Goal: Transaction & Acquisition: Obtain resource

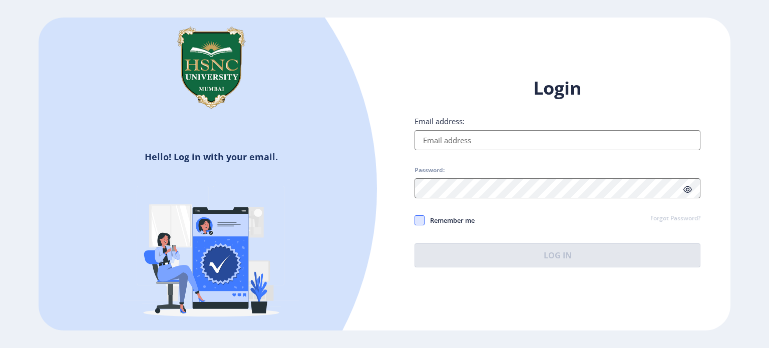
type input "[EMAIL_ADDRESS][PERSON_NAME][DOMAIN_NAME]"
click at [424, 216] on span at bounding box center [420, 220] width 10 height 10
click at [415, 220] on input "Remember me" at bounding box center [415, 220] width 1 height 1
checkbox input "true"
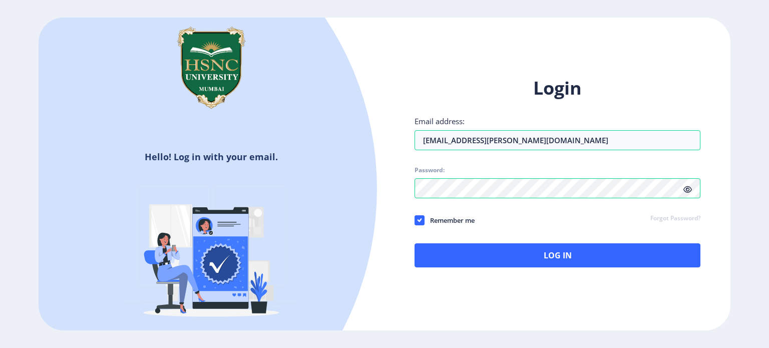
click at [691, 189] on icon at bounding box center [688, 190] width 9 height 8
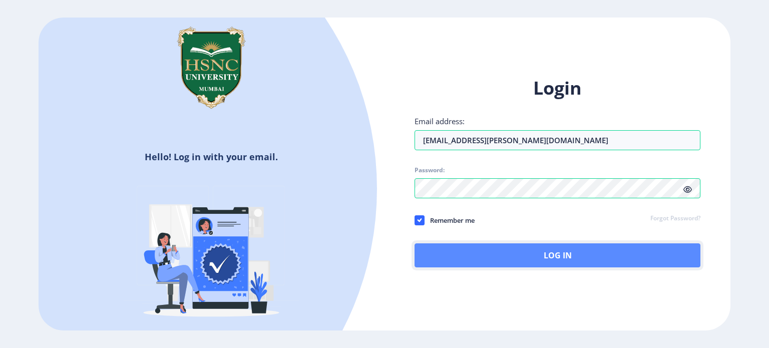
click at [597, 256] on button "Log In" at bounding box center [558, 255] width 286 height 24
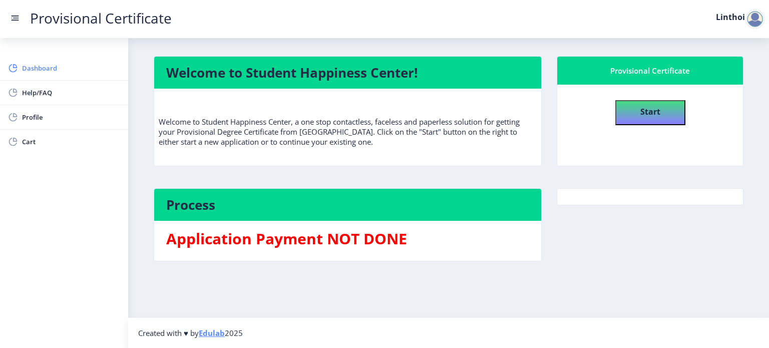
click at [40, 67] on span "Dashboard" at bounding box center [71, 68] width 98 height 12
click at [35, 91] on span "Help/FAQ" at bounding box center [71, 93] width 98 height 12
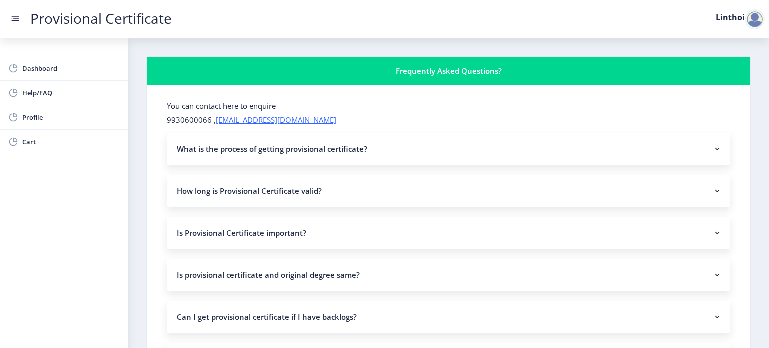
click at [213, 153] on nb-accordion-item-header "What is the process of getting provisional certificate?" at bounding box center [449, 149] width 564 height 32
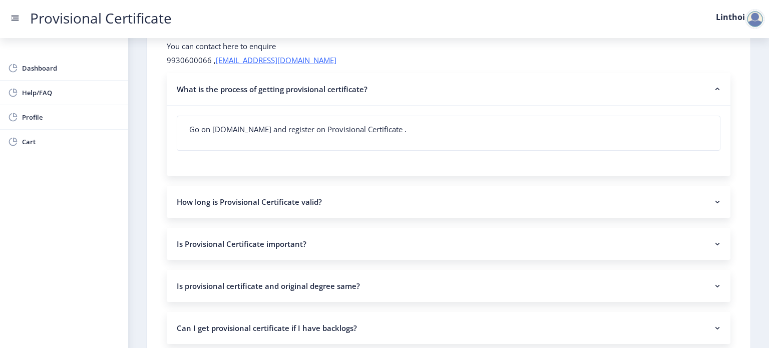
scroll to position [62, 0]
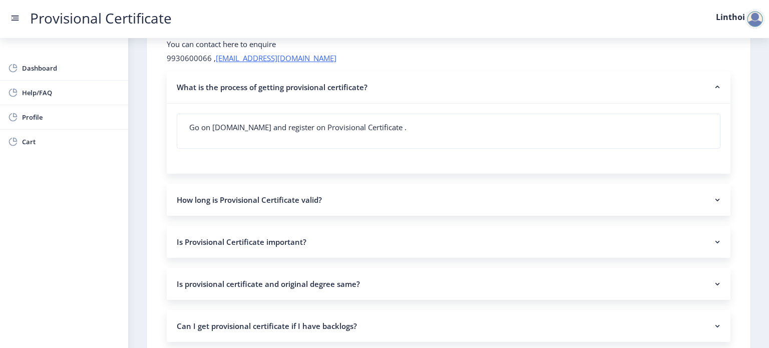
click at [294, 196] on nb-accordion-item-header "How long is Provisional Certificate valid?" at bounding box center [449, 200] width 564 height 32
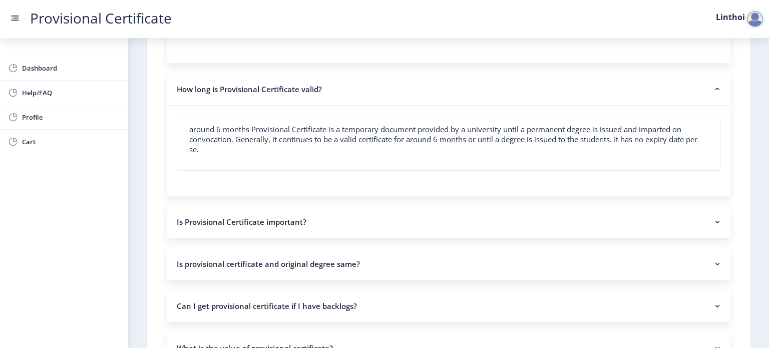
scroll to position [174, 0]
click at [319, 216] on nb-accordion-item-header "Is Provisional Certificate important?" at bounding box center [449, 220] width 564 height 32
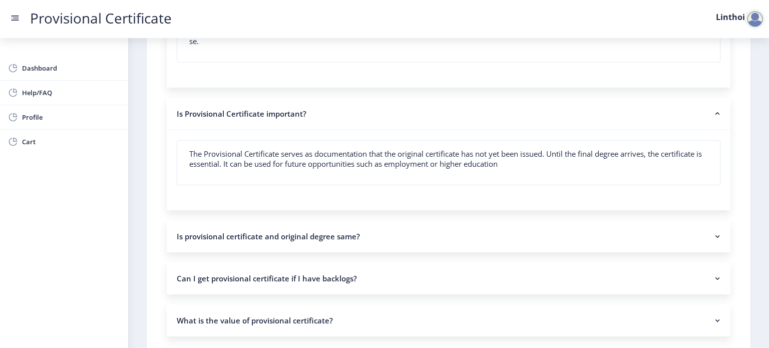
scroll to position [281, 0]
click at [338, 234] on nb-accordion-item-header "Is provisional certificate and original degree same?" at bounding box center [449, 236] width 564 height 32
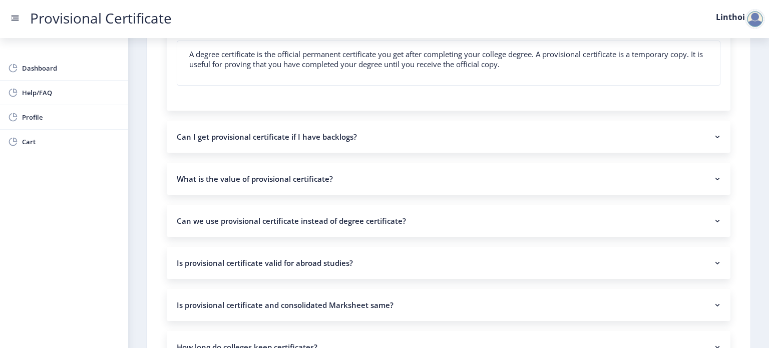
scroll to position [503, 0]
click at [360, 137] on nb-accordion-item-header "Can I get provisional certificate if I have backlogs?" at bounding box center [449, 137] width 564 height 32
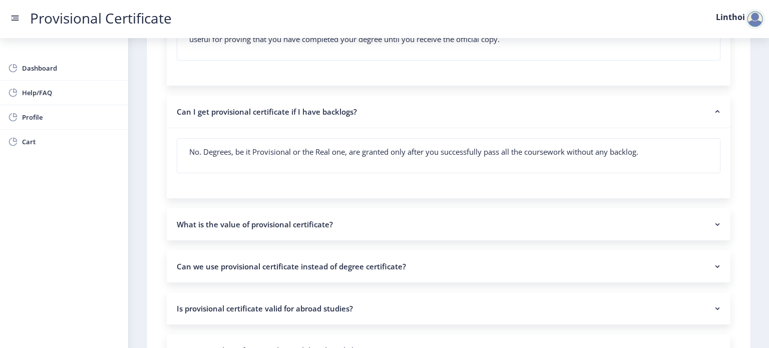
scroll to position [528, 0]
click at [360, 226] on nb-accordion-item-header "What is the value of provisional certificate?" at bounding box center [449, 224] width 564 height 32
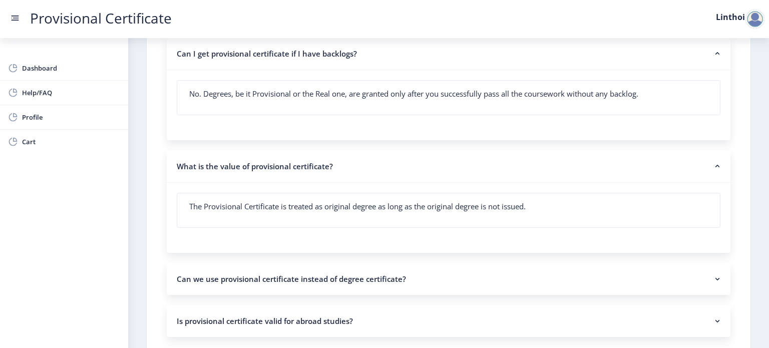
scroll to position [634, 0]
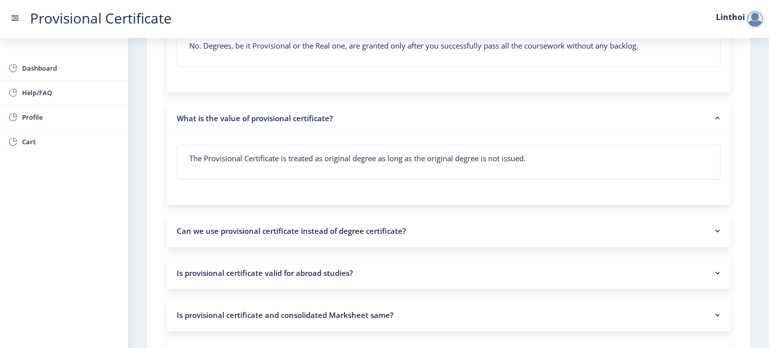
click at [379, 222] on nb-accordion-item-header "Can we use provisional certificate instead of degree certificate?" at bounding box center [449, 231] width 564 height 32
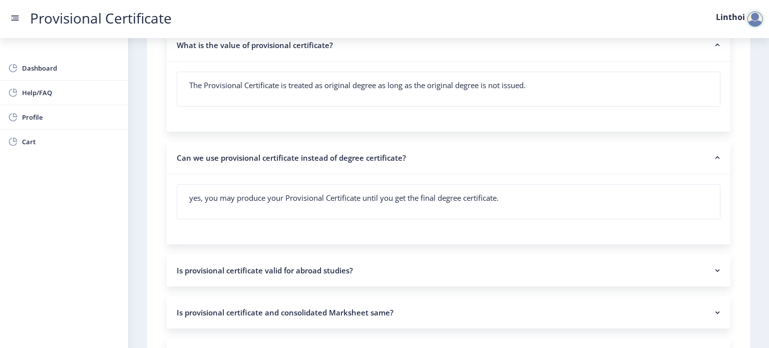
scroll to position [708, 0]
click at [407, 269] on nb-accordion-item-header "Is provisional certificate valid for abroad studies?" at bounding box center [449, 269] width 564 height 32
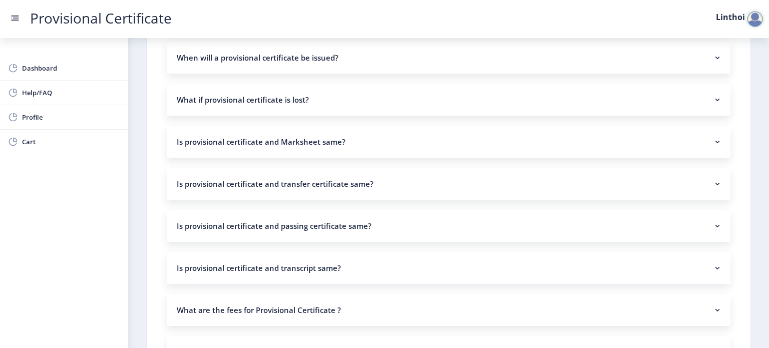
scroll to position [1381, 0]
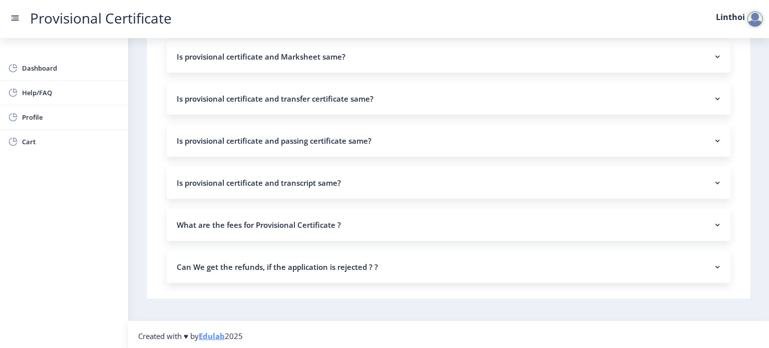
click at [359, 214] on nb-accordion-item-header "What are the fees for Provisional Certificate ?" at bounding box center [449, 225] width 564 height 32
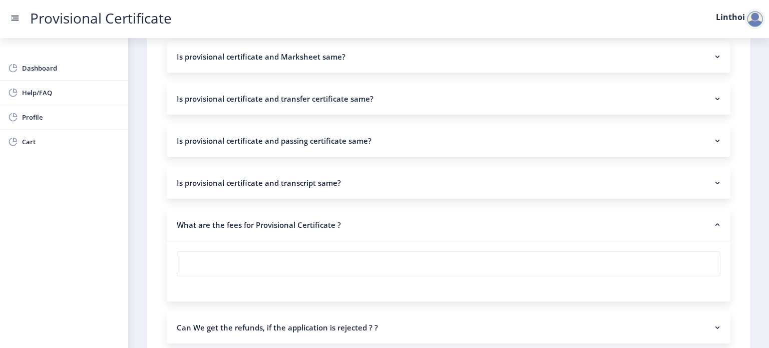
click at [334, 218] on nb-accordion-item-header "What are the fees for Provisional Certificate ?" at bounding box center [449, 225] width 564 height 33
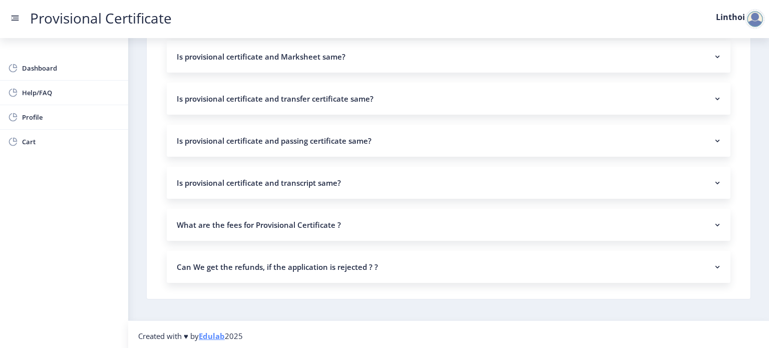
click at [340, 227] on nb-accordion-item-header "What are the fees for Provisional Certificate ?" at bounding box center [449, 225] width 564 height 32
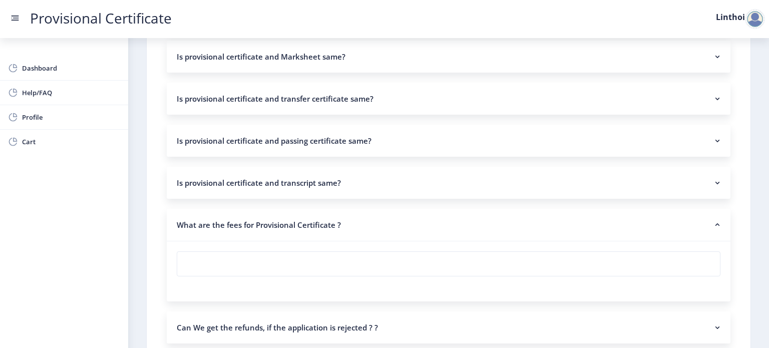
click at [348, 232] on nb-accordion-item-header "What are the fees for Provisional Certificate ?" at bounding box center [449, 225] width 564 height 33
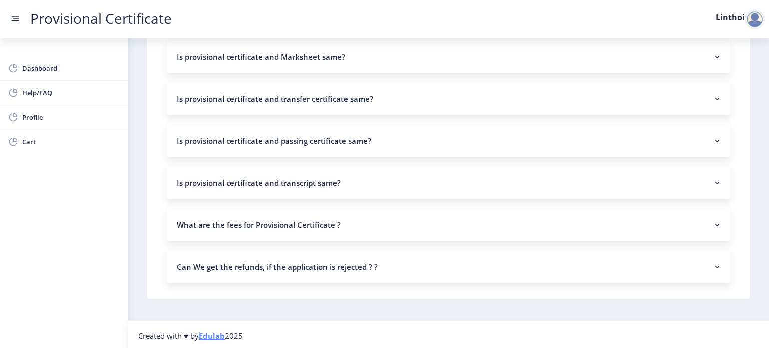
click at [345, 265] on nb-accordion-item-header "Can We get the refunds, if the application is rejected ? ?" at bounding box center [449, 267] width 564 height 32
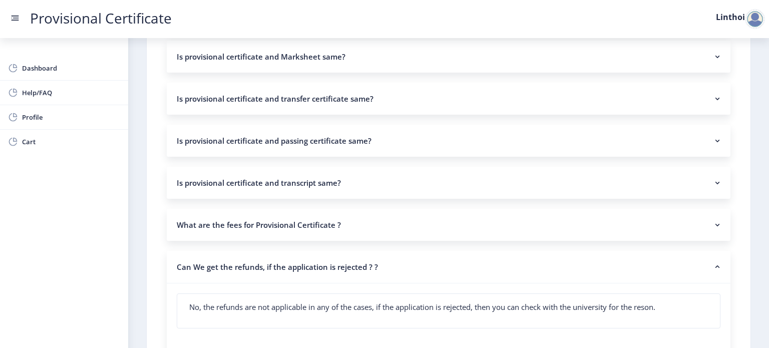
scroll to position [1413, 0]
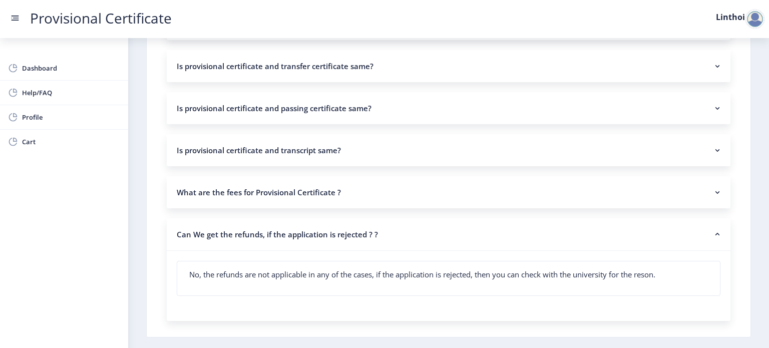
click at [358, 194] on nb-accordion-item-header "What are the fees for Provisional Certificate ?" at bounding box center [449, 192] width 564 height 32
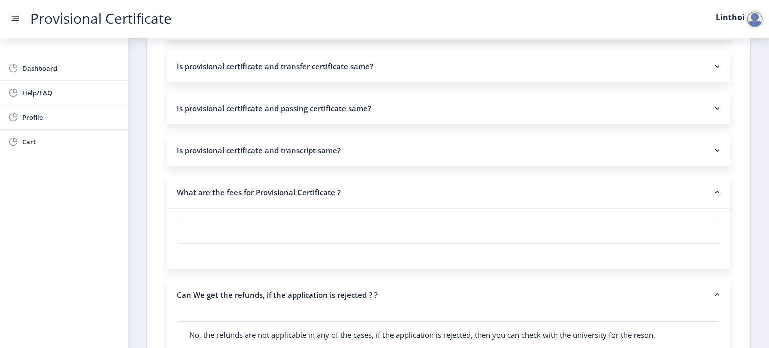
click at [367, 152] on nb-accordion-item-header "Is provisional certificate and transcript same?" at bounding box center [449, 150] width 564 height 32
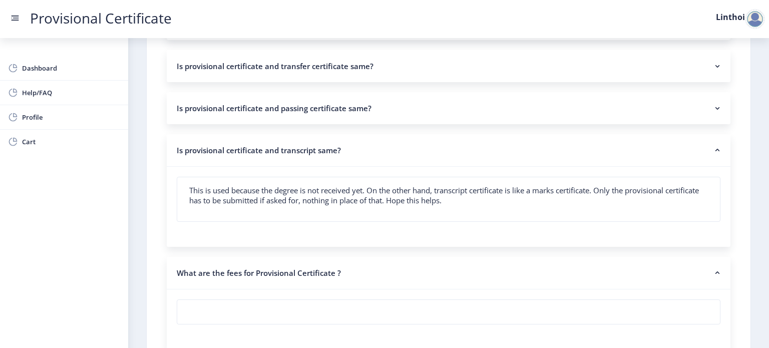
click at [365, 114] on nb-accordion-item-header "Is provisional certificate and passing certificate same?" at bounding box center [449, 108] width 564 height 32
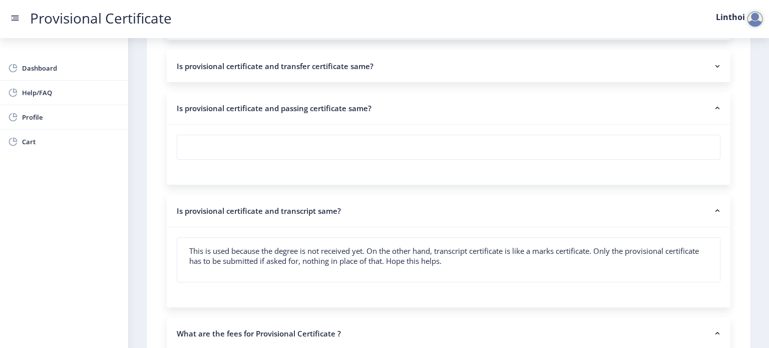
click at [381, 67] on nb-accordion-item-header "Is provisional certificate and transfer certificate same?" at bounding box center [449, 66] width 564 height 32
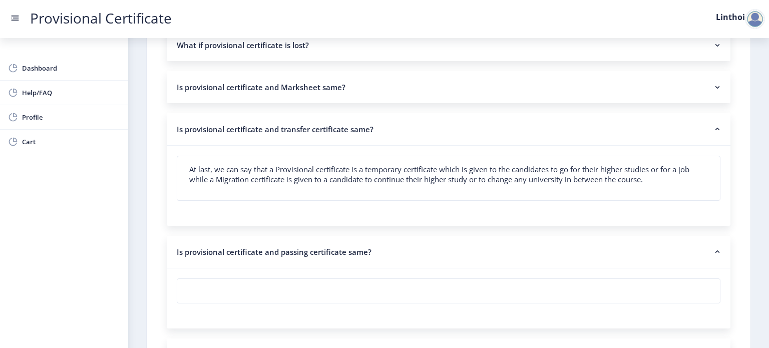
scroll to position [1349, 0]
click at [371, 92] on nb-accordion-item-header "Is provisional certificate and Marksheet same?" at bounding box center [449, 88] width 564 height 32
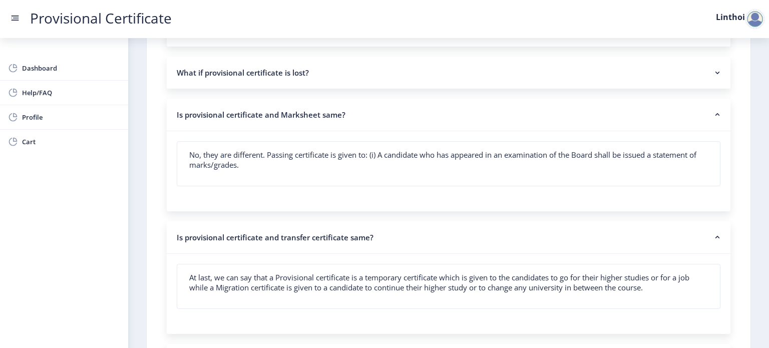
scroll to position [1323, 0]
click at [353, 75] on nb-accordion-item-header "What if provisional certificate is lost?" at bounding box center [449, 72] width 564 height 32
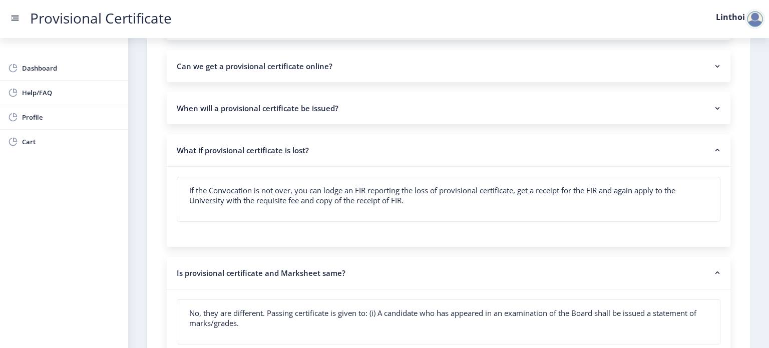
scroll to position [1244, 0]
click at [349, 110] on nb-accordion-item-header "When will a provisional certificate be issued?" at bounding box center [449, 109] width 564 height 32
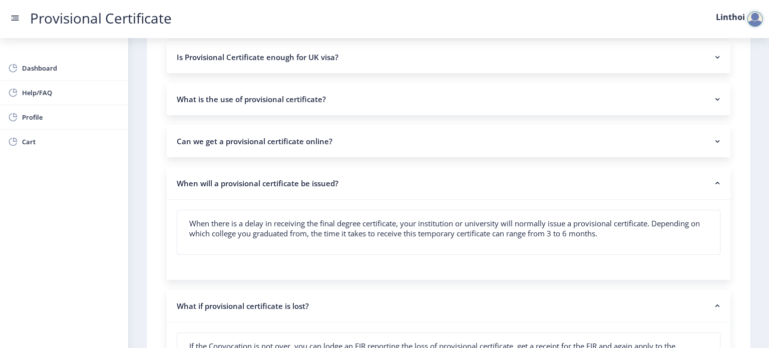
scroll to position [1169, 0]
click at [369, 148] on nb-accordion-item-header "Can we get a provisional certificate online?" at bounding box center [449, 142] width 564 height 32
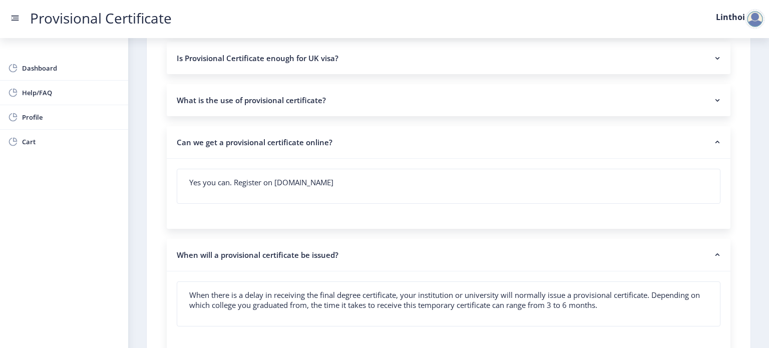
scroll to position [1141, 0]
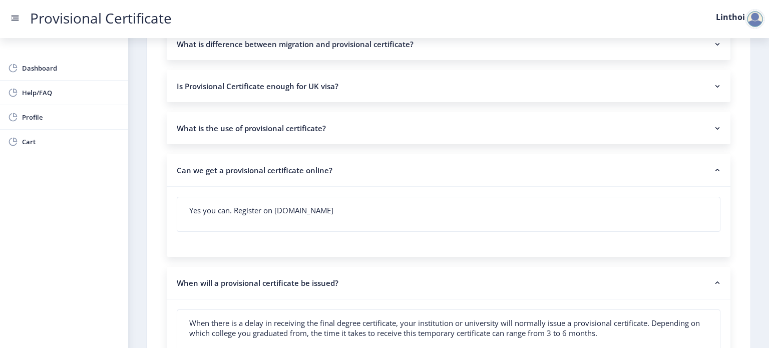
click at [321, 128] on nb-accordion-item-header "What is the use of provisional certificate?" at bounding box center [449, 128] width 564 height 32
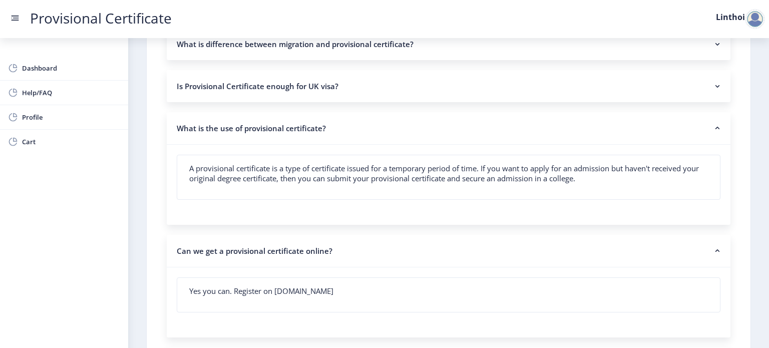
click at [307, 94] on nb-accordion-item-header "Is Provisional Certificate enough for UK visa?" at bounding box center [449, 86] width 564 height 32
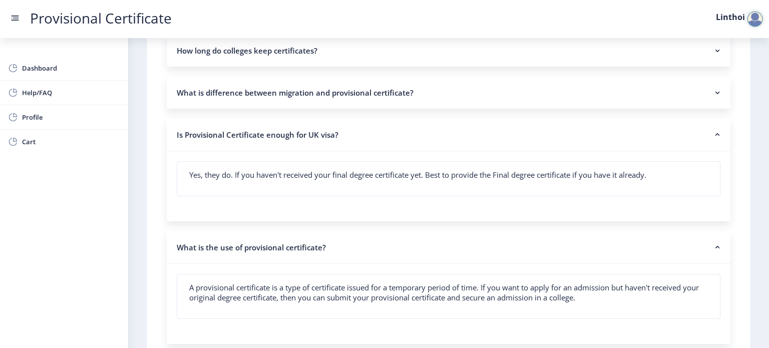
scroll to position [1025, 0]
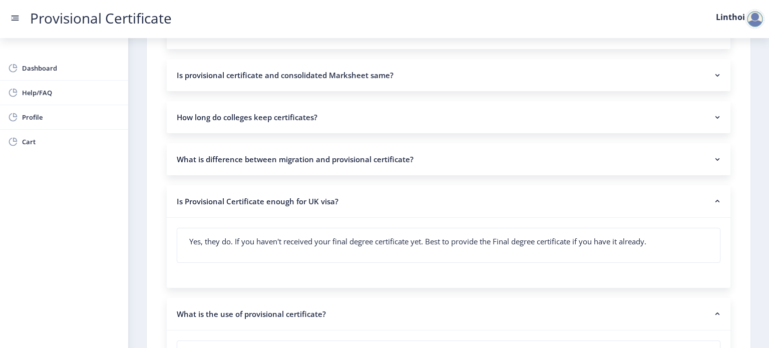
click at [351, 148] on nb-accordion-item-header "What is difference between migration and provisional certificate?" at bounding box center [449, 159] width 564 height 32
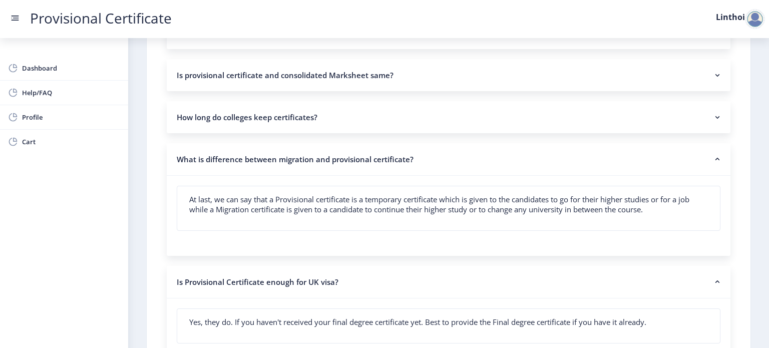
click at [353, 114] on nb-accordion-item-header "How long do colleges keep certificates?" at bounding box center [449, 117] width 564 height 32
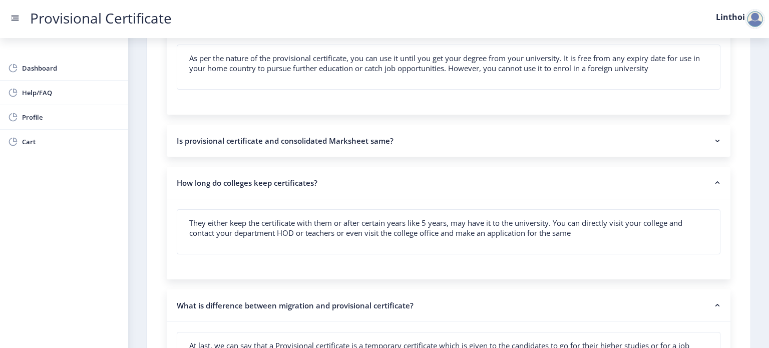
scroll to position [957, 0]
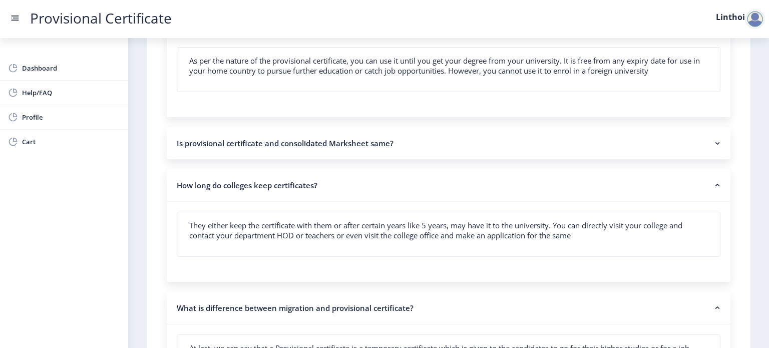
click at [374, 149] on nb-accordion-item-header "Is provisional certificate and consolidated Marksheet same?" at bounding box center [449, 143] width 564 height 32
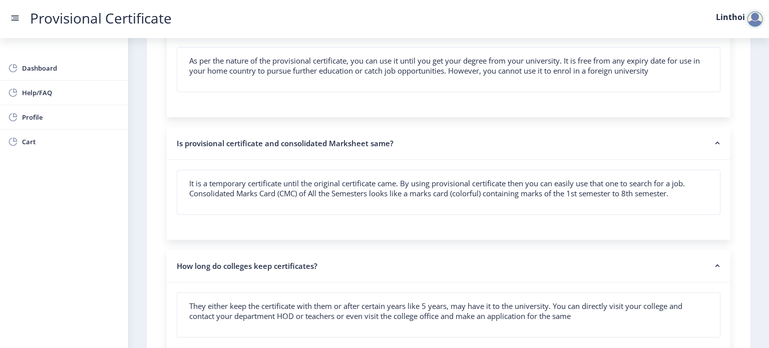
click at [373, 145] on nb-accordion-item-header "Is provisional certificate and consolidated Marksheet same?" at bounding box center [449, 143] width 564 height 33
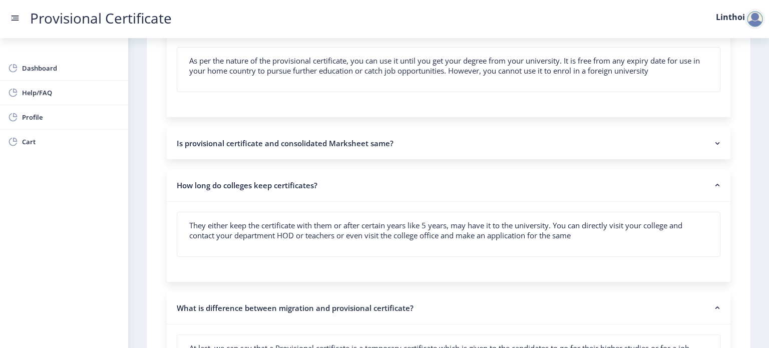
click at [373, 145] on nb-accordion-item-header "Is provisional certificate and consolidated Marksheet same?" at bounding box center [449, 143] width 564 height 32
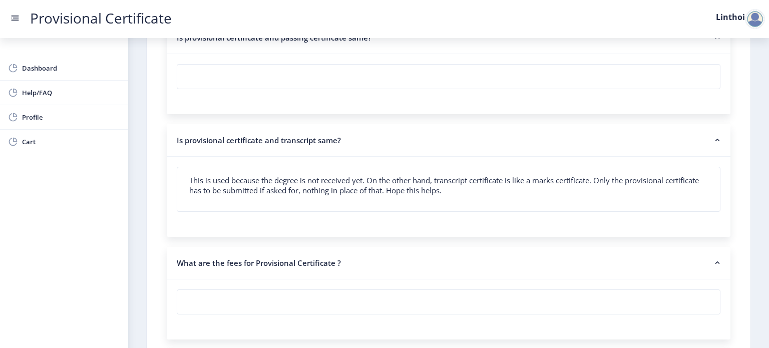
scroll to position [2435, 0]
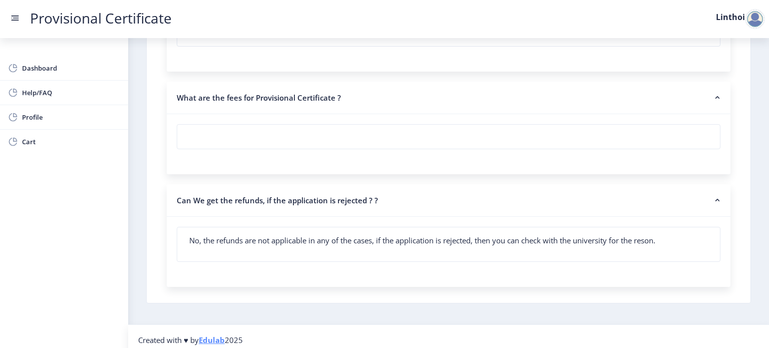
click at [290, 131] on nb-card-body at bounding box center [448, 137] width 543 height 24
click at [705, 95] on nb-accordion-item-header "What are the fees for Provisional Certificate ?" at bounding box center [449, 98] width 564 height 33
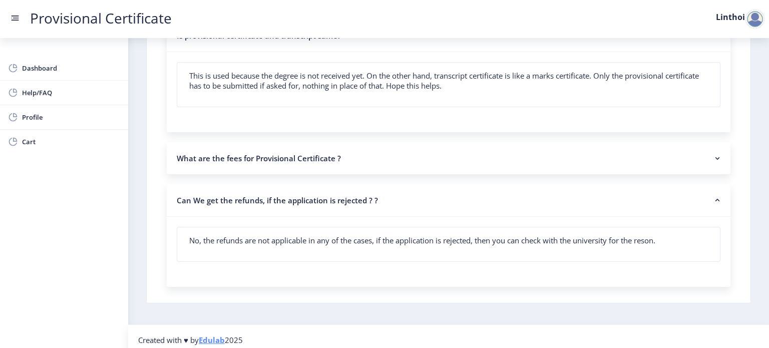
scroll to position [2375, 0]
click at [26, 67] on span "Dashboard" at bounding box center [71, 68] width 98 height 12
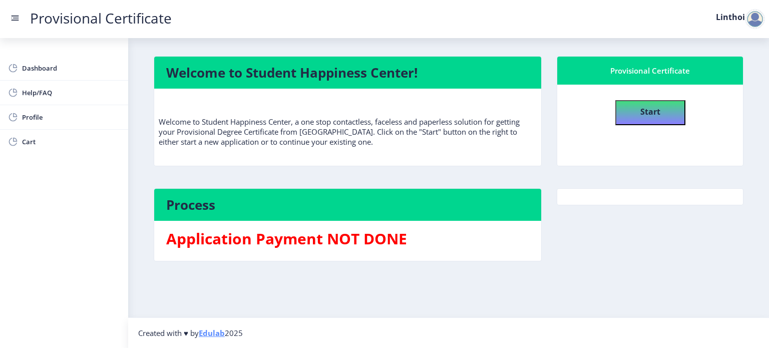
click at [396, 230] on h3 "Application Payment NOT DONE" at bounding box center [347, 239] width 363 height 20
click at [32, 118] on span "Profile" at bounding box center [71, 117] width 98 height 12
select select "[DEMOGRAPHIC_DATA]"
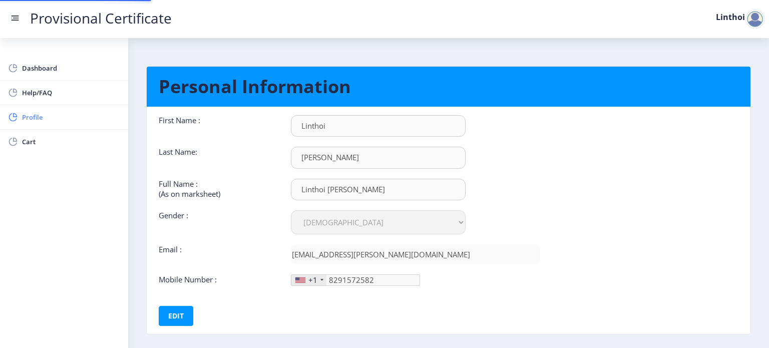
type input "[PHONE_NUMBER]"
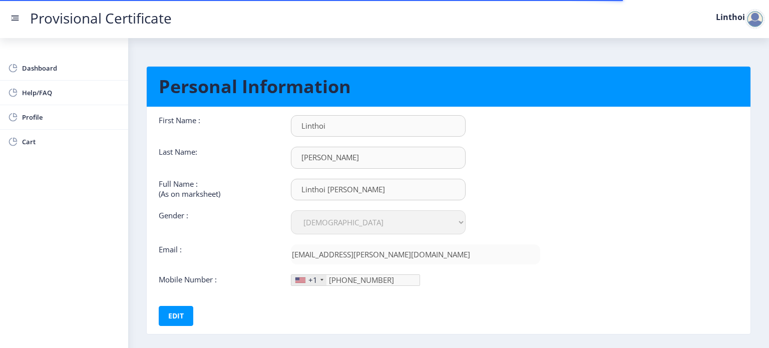
scroll to position [46, 0]
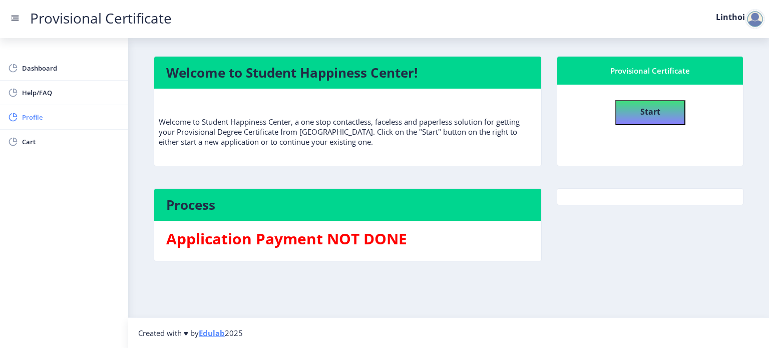
click at [31, 116] on span "Profile" at bounding box center [71, 117] width 98 height 12
select select "[DEMOGRAPHIC_DATA]"
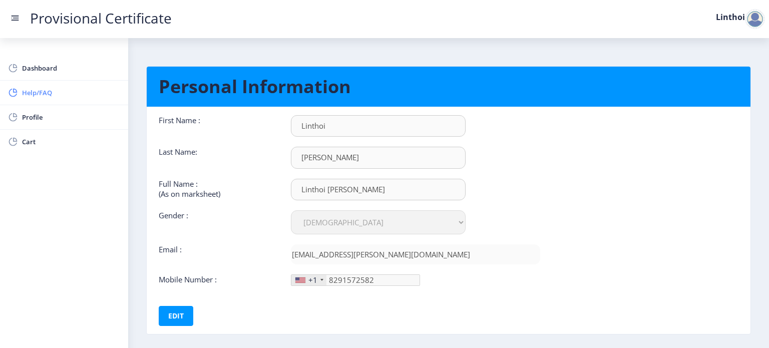
click at [44, 96] on span "Help/FAQ" at bounding box center [71, 93] width 98 height 12
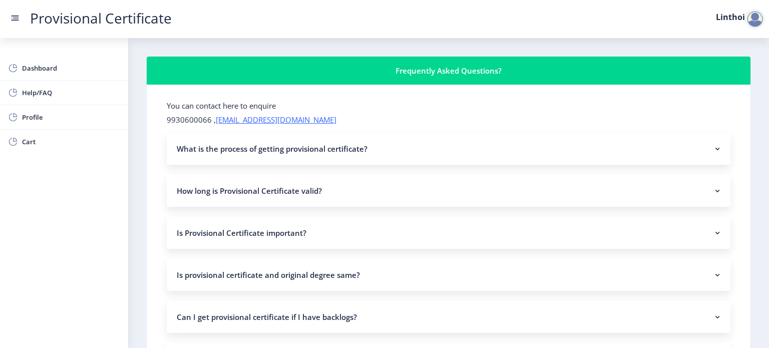
click at [8, 12] on nav "Provisional Certificate Linthoi" at bounding box center [384, 19] width 769 height 38
click at [9, 13] on nav "Provisional Certificate Linthoi" at bounding box center [384, 19] width 769 height 38
click at [13, 16] on rect at bounding box center [16, 16] width 8 height 1
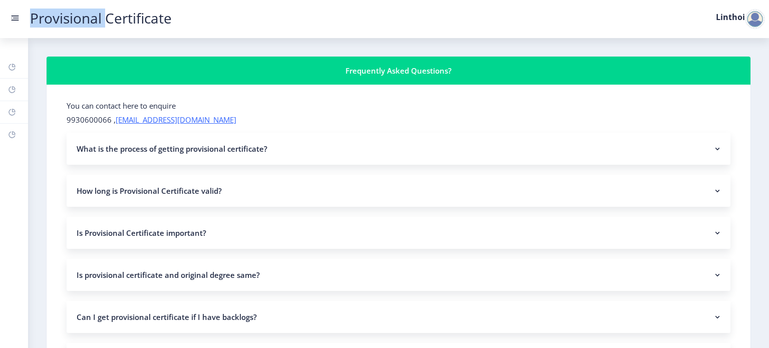
click at [13, 16] on rect at bounding box center [16, 16] width 8 height 1
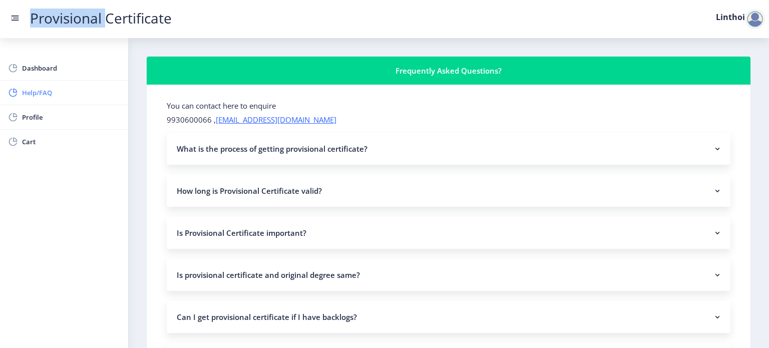
click at [42, 97] on span "Help/FAQ" at bounding box center [71, 93] width 98 height 12
click at [42, 63] on span "Dashboard" at bounding box center [71, 68] width 98 height 12
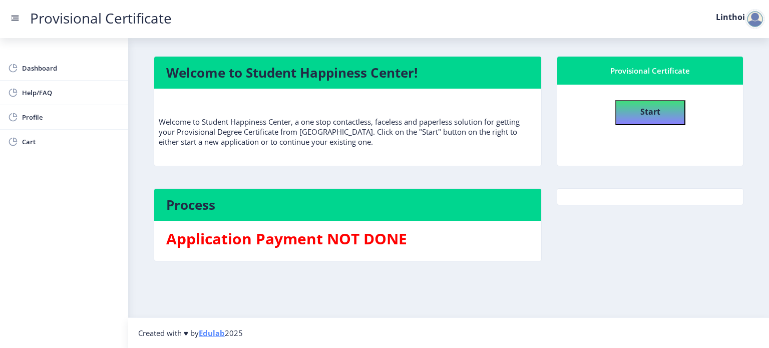
click at [204, 204] on h4 "Process" at bounding box center [347, 205] width 363 height 16
click at [638, 117] on button "Start" at bounding box center [651, 112] width 70 height 25
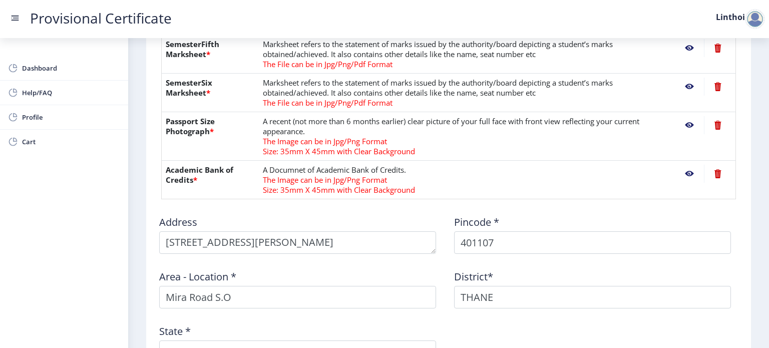
scroll to position [561, 0]
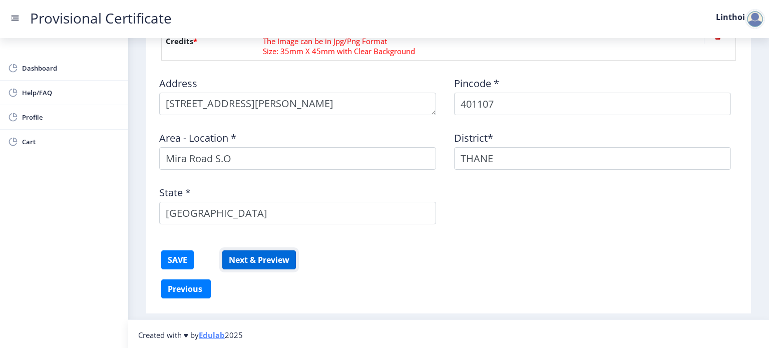
click at [273, 255] on button "Next & Preview" at bounding box center [259, 259] width 74 height 19
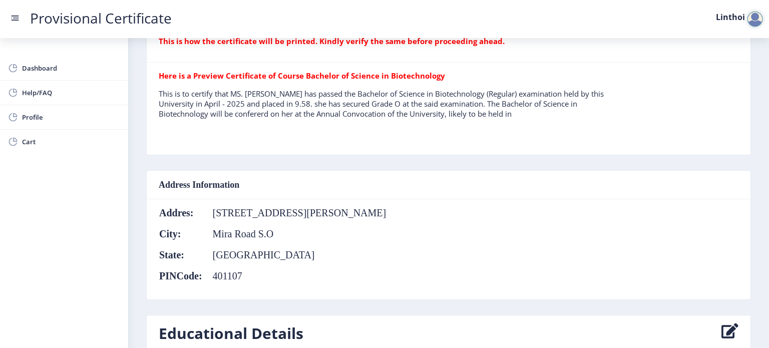
scroll to position [270, 0]
